Goal: Task Accomplishment & Management: Complete application form

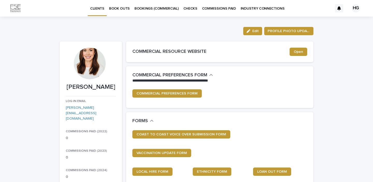
click at [123, 10] on p "BOOK OUTS" at bounding box center [119, 5] width 21 height 11
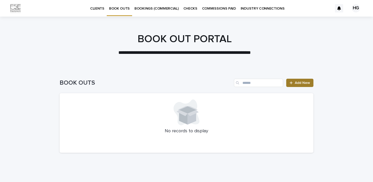
click at [303, 83] on span "Add New" at bounding box center [302, 83] width 15 height 4
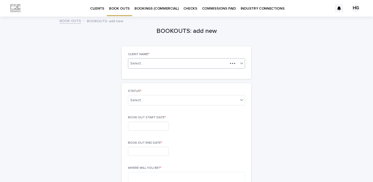
click at [172, 64] on div "Select..." at bounding box center [178, 63] width 100 height 6
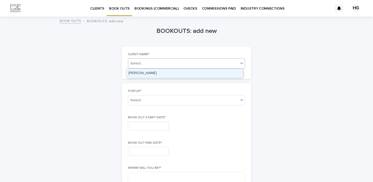
click at [174, 75] on div "[PERSON_NAME]" at bounding box center [184, 73] width 117 height 9
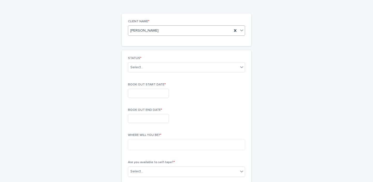
scroll to position [34, 0]
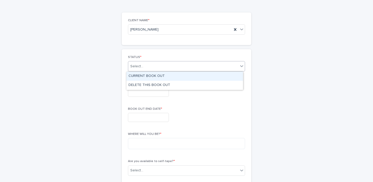
click at [158, 64] on div "Select..." at bounding box center [183, 66] width 110 height 9
click at [158, 76] on div "CURRENT BOOK OUT" at bounding box center [184, 76] width 117 height 9
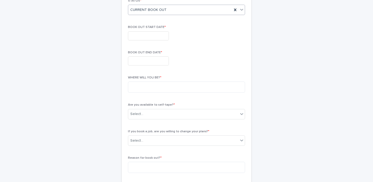
scroll to position [91, 0]
click at [143, 37] on input "text" at bounding box center [148, 35] width 41 height 9
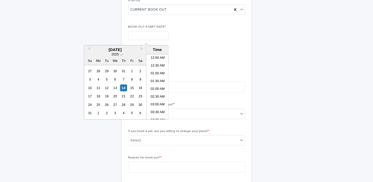
scroll to position [119, 0]
click at [132, 88] on div "15" at bounding box center [132, 87] width 7 height 7
type input "**********"
click at [159, 57] on li "12:00 AM" at bounding box center [158, 58] width 22 height 8
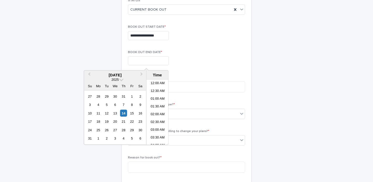
click at [156, 61] on input "text" at bounding box center [148, 60] width 41 height 9
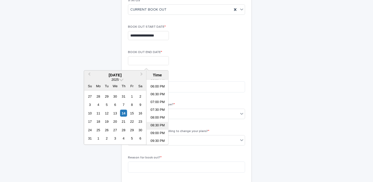
scroll to position [308, 0]
click at [92, 121] on div "17" at bounding box center [89, 121] width 7 height 7
click at [158, 140] on li "11:30 PM" at bounding box center [158, 141] width 22 height 8
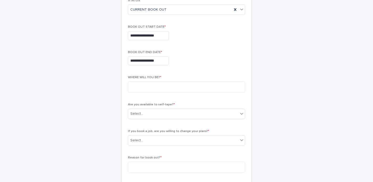
type input "**********"
click at [161, 89] on textarea at bounding box center [186, 86] width 117 height 11
type textarea "**********"
click at [163, 116] on div "Select..." at bounding box center [183, 114] width 110 height 9
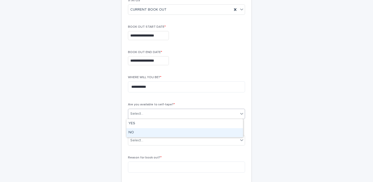
click at [159, 130] on div "NO" at bounding box center [184, 132] width 117 height 9
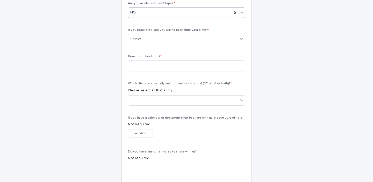
scroll to position [199, 0]
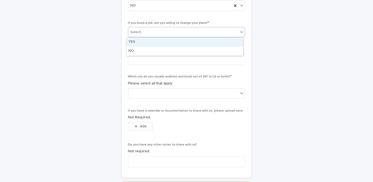
click at [143, 35] on div "Select..." at bounding box center [183, 32] width 110 height 9
click at [145, 42] on div "YES" at bounding box center [184, 42] width 117 height 9
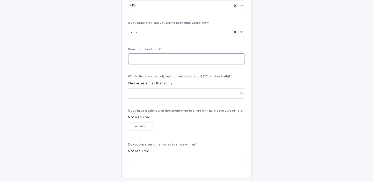
click at [152, 59] on textarea at bounding box center [186, 58] width 117 height 11
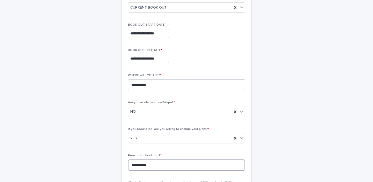
scroll to position [94, 0]
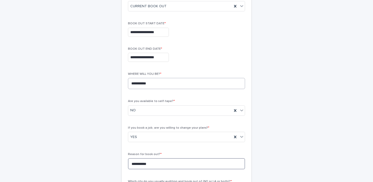
type textarea "**********"
drag, startPoint x: 157, startPoint y: 83, endPoint x: 129, endPoint y: 85, distance: 28.8
click at [129, 85] on textarea "**********" at bounding box center [186, 83] width 117 height 11
drag, startPoint x: 155, startPoint y: 164, endPoint x: 121, endPoint y: 162, distance: 33.4
click at [122, 162] on div "**********" at bounding box center [187, 136] width 130 height 294
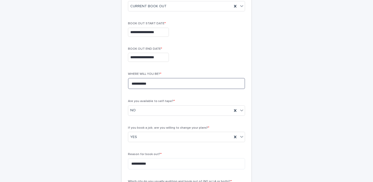
drag, startPoint x: 158, startPoint y: 84, endPoint x: 110, endPoint y: 83, distance: 48.2
click at [110, 83] on div "**********" at bounding box center [187, 109] width 254 height 372
paste textarea
type textarea "**********"
click at [153, 94] on div "**********" at bounding box center [186, 135] width 117 height 281
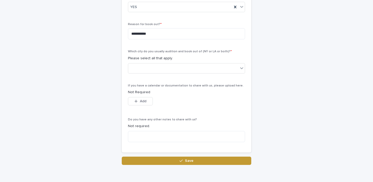
scroll to position [223, 0]
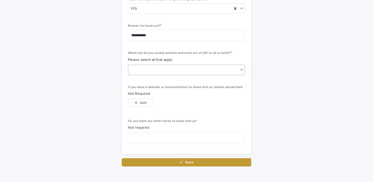
click at [148, 69] on div at bounding box center [183, 70] width 110 height 9
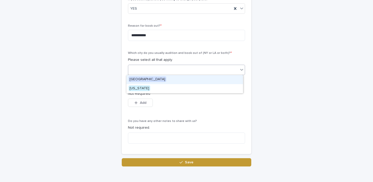
click at [148, 81] on span "[GEOGRAPHIC_DATA]" at bounding box center [148, 79] width 38 height 6
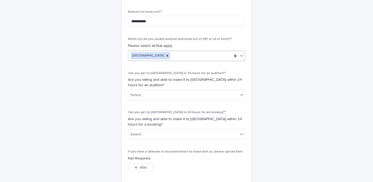
scroll to position [277, 0]
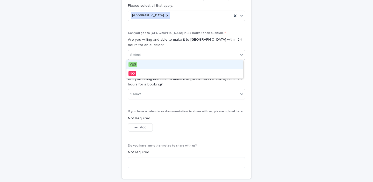
click at [143, 56] on div "Select..." at bounding box center [183, 55] width 110 height 9
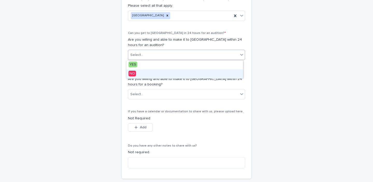
click at [133, 74] on span "NO" at bounding box center [133, 74] width 8 height 6
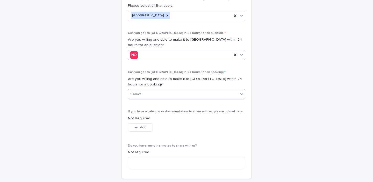
click at [135, 95] on div "Select..." at bounding box center [136, 94] width 13 height 5
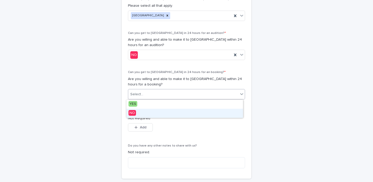
click at [134, 115] on span "NO" at bounding box center [133, 113] width 8 height 6
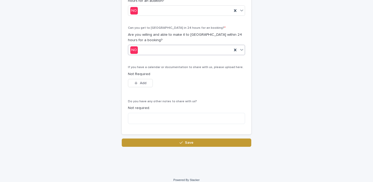
scroll to position [326, 0]
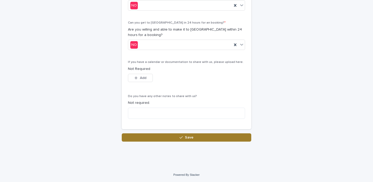
click at [181, 136] on div "button" at bounding box center [182, 138] width 5 height 4
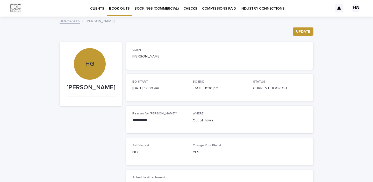
click at [119, 8] on p "BOOK OUTS" at bounding box center [119, 5] width 21 height 11
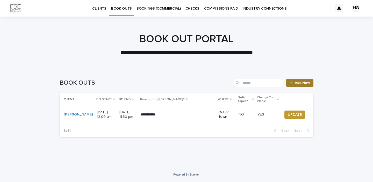
click at [296, 81] on link "Add New" at bounding box center [299, 83] width 27 height 8
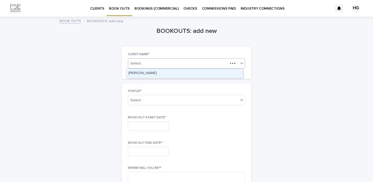
click at [179, 66] on div "Select..." at bounding box center [178, 63] width 100 height 6
click at [168, 73] on div "[PERSON_NAME]" at bounding box center [184, 73] width 117 height 9
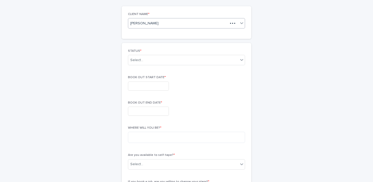
scroll to position [43, 0]
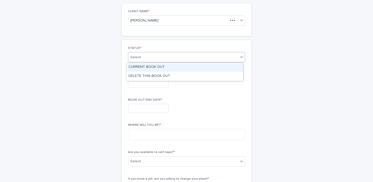
click at [137, 56] on div "Select..." at bounding box center [136, 57] width 13 height 5
click at [146, 67] on div "CURRENT BOOK OUT" at bounding box center [184, 67] width 117 height 9
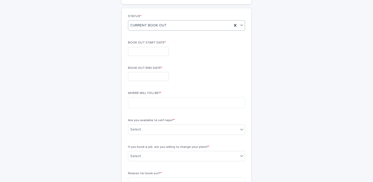
scroll to position [76, 0]
click at [137, 53] on input "text" at bounding box center [148, 50] width 41 height 9
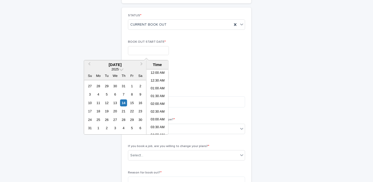
scroll to position [119, 0]
click at [142, 64] on span "Next Month" at bounding box center [142, 64] width 0 height 7
click at [142, 84] on div "6" at bounding box center [140, 86] width 7 height 7
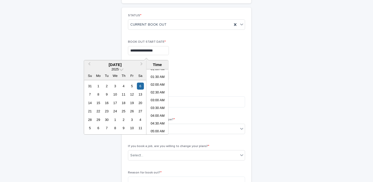
scroll to position [0, 0]
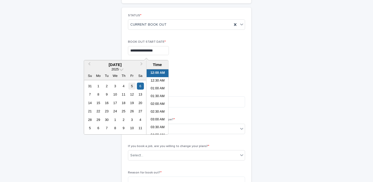
click at [133, 86] on div "5" at bounding box center [132, 86] width 7 height 7
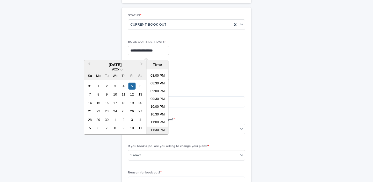
click at [158, 131] on li "11:30 PM" at bounding box center [158, 131] width 22 height 8
type input "**********"
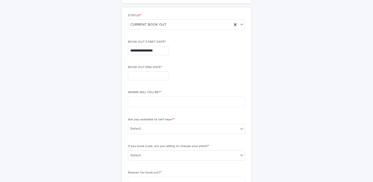
click at [142, 75] on input "text" at bounding box center [148, 75] width 41 height 9
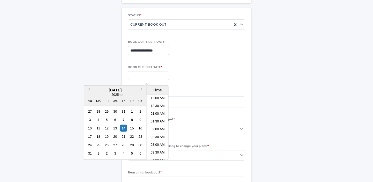
scroll to position [119, 0]
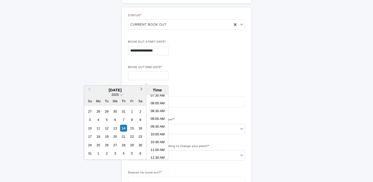
click at [142, 89] on span "Next Month" at bounding box center [142, 90] width 0 height 7
click at [90, 119] on div "7" at bounding box center [89, 119] width 7 height 7
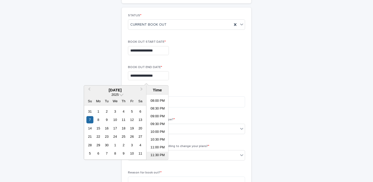
click at [158, 155] on li "11:30 PM" at bounding box center [158, 156] width 22 height 8
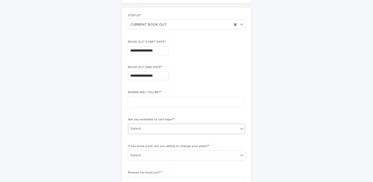
type input "**********"
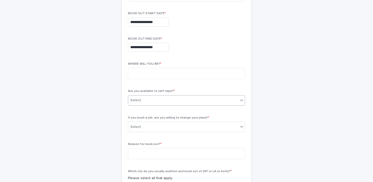
scroll to position [106, 0]
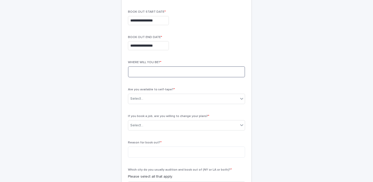
click at [143, 72] on textarea at bounding box center [186, 71] width 117 height 11
type textarea "**********"
click at [135, 96] on div "Select..." at bounding box center [136, 98] width 13 height 5
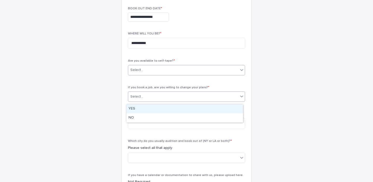
scroll to position [135, 0]
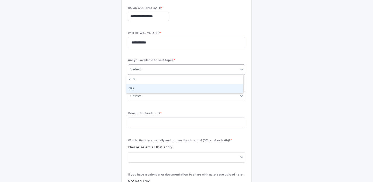
click at [140, 87] on div "NO" at bounding box center [184, 88] width 117 height 9
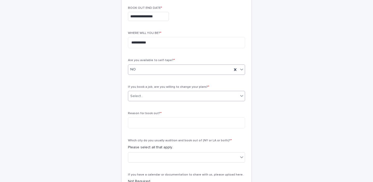
click at [144, 93] on div "Select..." at bounding box center [183, 96] width 110 height 9
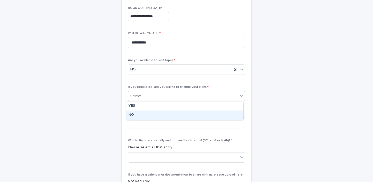
click at [142, 111] on div "NO" at bounding box center [184, 115] width 117 height 9
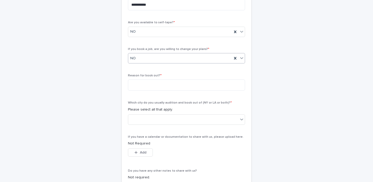
scroll to position [173, 0]
click at [140, 89] on textarea at bounding box center [186, 84] width 117 height 11
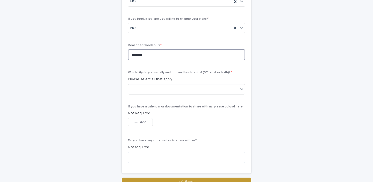
scroll to position [223, 0]
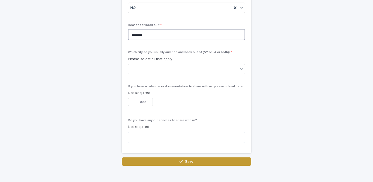
drag, startPoint x: 150, startPoint y: 36, endPoint x: 110, endPoint y: 33, distance: 40.0
click at [148, 71] on div at bounding box center [183, 69] width 110 height 9
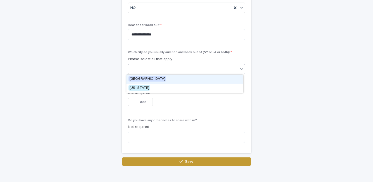
click at [145, 78] on span "[GEOGRAPHIC_DATA]" at bounding box center [148, 79] width 38 height 6
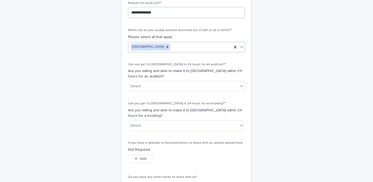
scroll to position [255, 0]
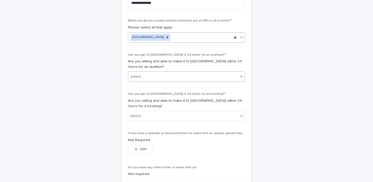
click at [146, 74] on div "Select..." at bounding box center [183, 77] width 110 height 9
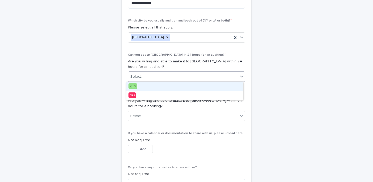
click at [134, 86] on span "YES" at bounding box center [133, 86] width 9 height 6
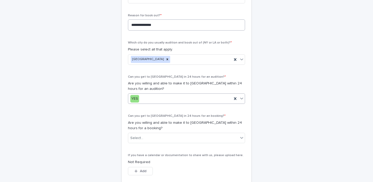
scroll to position [232, 0]
drag, startPoint x: 158, startPoint y: 26, endPoint x: 129, endPoint y: 24, distance: 28.6
click at [129, 24] on textarea "**********" at bounding box center [186, 25] width 117 height 11
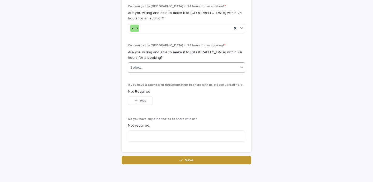
scroll to position [305, 0]
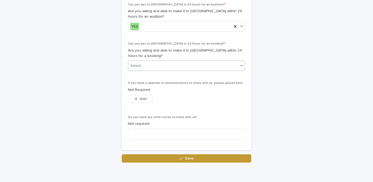
type textarea "********"
click at [139, 67] on div "Select..." at bounding box center [136, 65] width 13 height 5
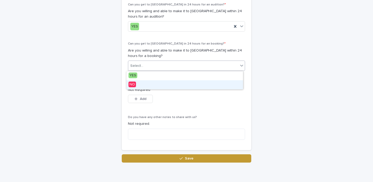
click at [135, 84] on span "NO" at bounding box center [133, 85] width 8 height 6
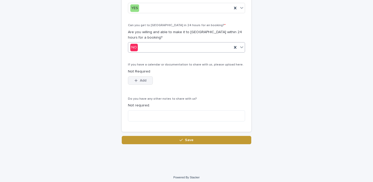
scroll to position [326, 0]
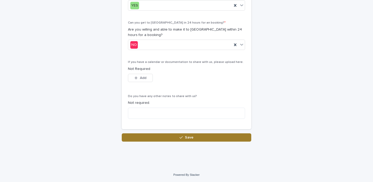
click at [183, 139] on button "Save" at bounding box center [187, 137] width 130 height 8
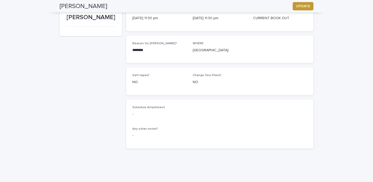
scroll to position [70, 0]
click at [299, 8] on span "UPDATE" at bounding box center [303, 6] width 14 height 5
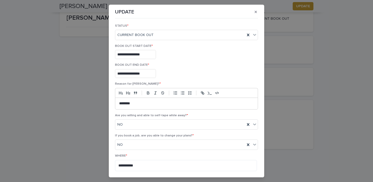
scroll to position [0, 0]
click at [255, 11] on icon "button" at bounding box center [256, 12] width 2 height 2
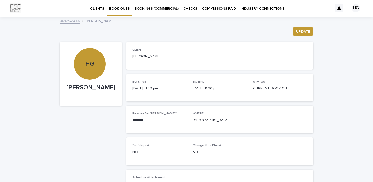
click at [352, 9] on div "HG" at bounding box center [356, 8] width 8 height 8
click at [339, 21] on p "Log Out" at bounding box center [351, 22] width 33 height 9
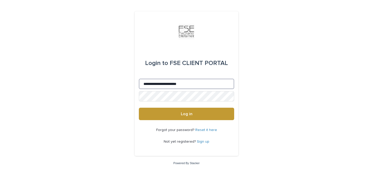
click at [155, 84] on input "**********" at bounding box center [186, 84] width 95 height 10
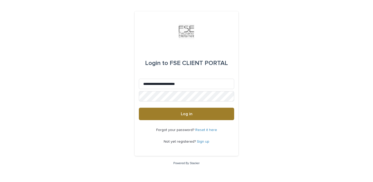
click at [177, 114] on button "Log in" at bounding box center [186, 114] width 95 height 12
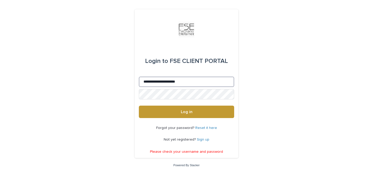
click at [144, 82] on input "**********" at bounding box center [186, 82] width 95 height 10
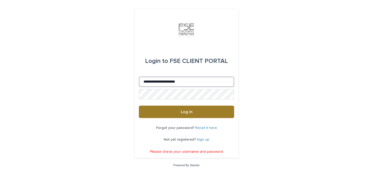
type input "**********"
click at [189, 114] on button "Log in" at bounding box center [186, 112] width 95 height 12
